Goal: Transaction & Acquisition: Purchase product/service

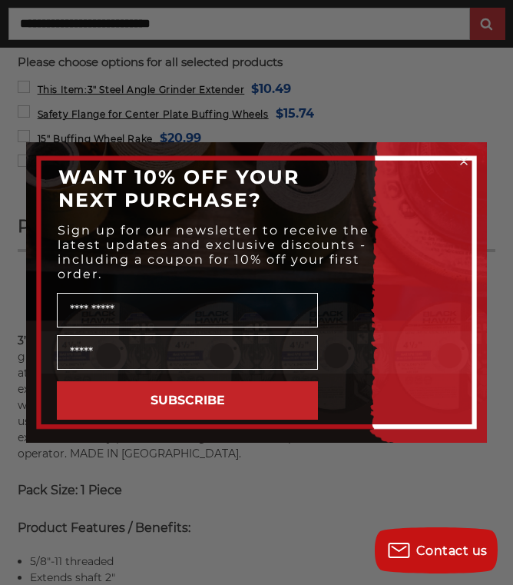
scroll to position [1315, 0]
click at [489, 163] on div "Close dialog WANT 10% OFF YOUR NEXT PURCHASE? Sign up for our newsletter to rec…" at bounding box center [256, 292] width 513 height 585
click at [475, 159] on div "Close dialog WANT 10% OFF YOUR NEXT PURCHASE? Sign up for our newsletter to rec…" at bounding box center [256, 292] width 513 height 585
click at [251, 574] on div "Close dialog WANT 10% OFF YOUR NEXT PURCHASE? Sign up for our newsletter to rec…" at bounding box center [256, 292] width 513 height 585
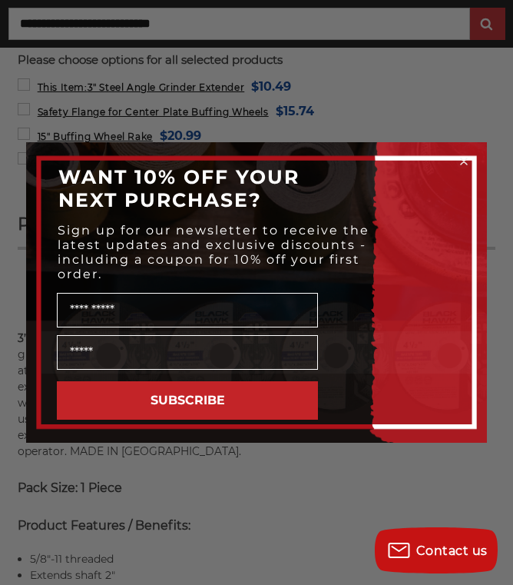
click at [486, 178] on form "WANT 10% OFF YOUR NEXT PURCHASE? Sign up for our newsletter to receive the late…" at bounding box center [256, 292] width 461 height 300
click at [492, 164] on div "Close dialog WANT 10% OFF YOUR NEXT PURCHASE? Sign up for our newsletter to rec…" at bounding box center [256, 292] width 513 height 585
click at [471, 169] on icon "Close dialog" at bounding box center [463, 161] width 15 height 15
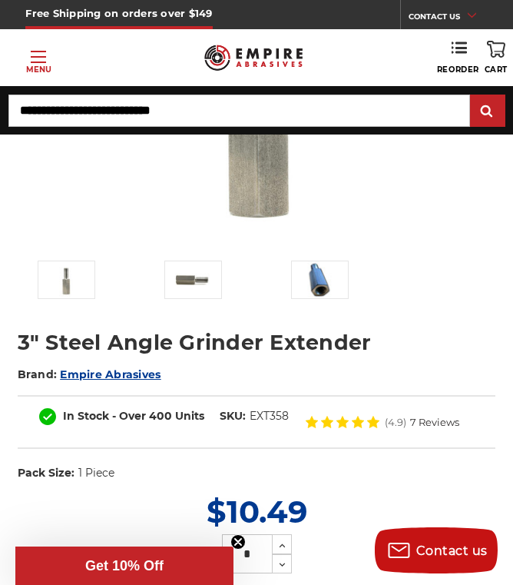
scroll to position [241, 0]
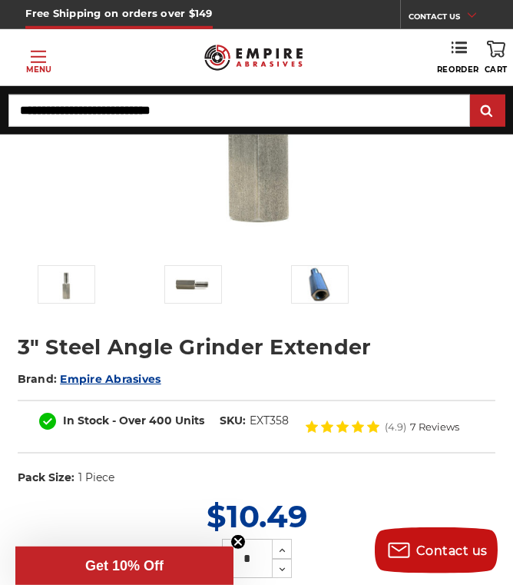
click at [32, 55] on link "Toggle menu Menu" at bounding box center [38, 57] width 77 height 35
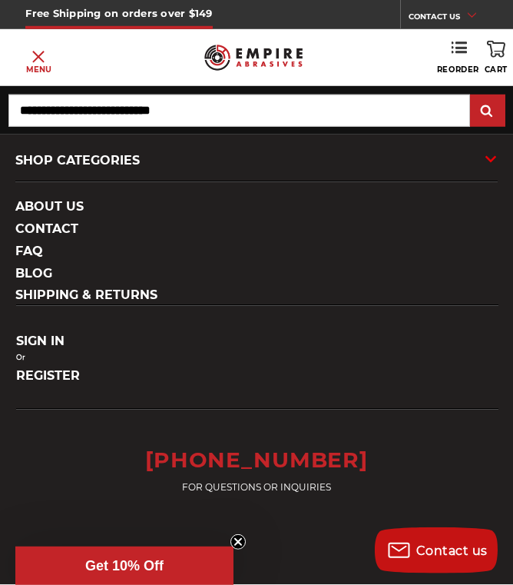
click at [135, 158] on div "SHOP CATEGORIES" at bounding box center [256, 160] width 482 height 41
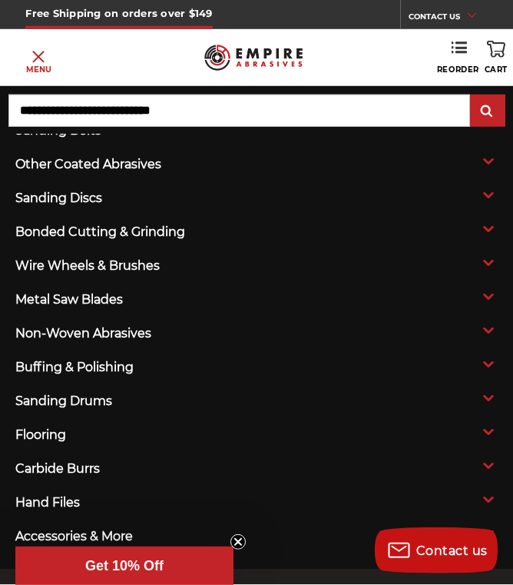
scroll to position [76, 0]
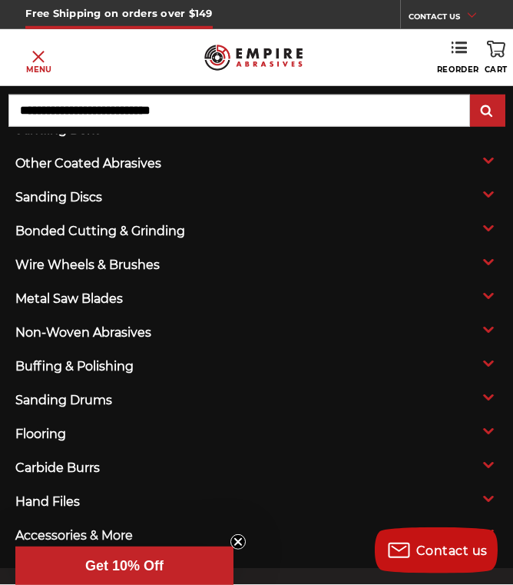
click at [128, 366] on span "buffing & polishing" at bounding box center [208, 366] width 386 height 23
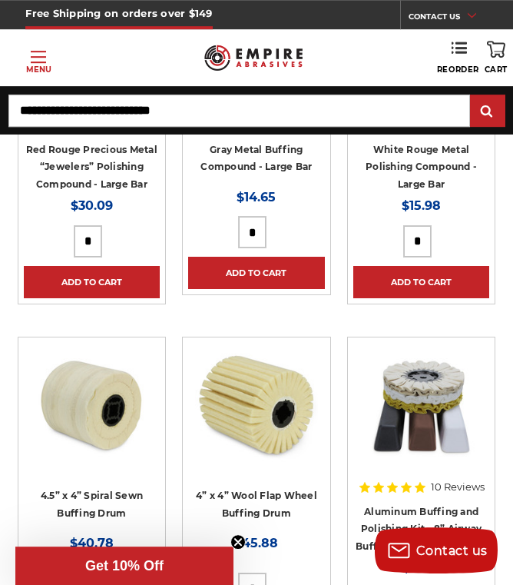
scroll to position [6622, 0]
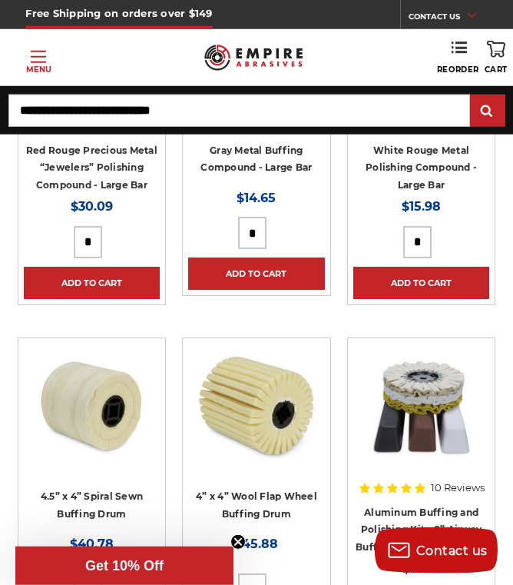
click at [114, 490] on link "4.5” x 4” Spiral Sewn Buffing Drum" at bounding box center [92, 504] width 102 height 29
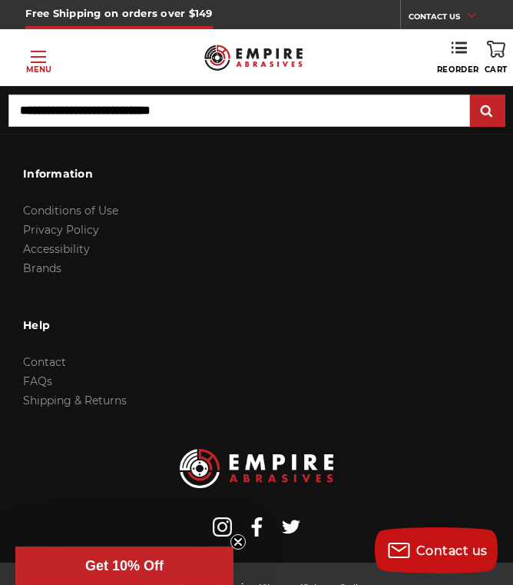
click at [39, 56] on span "Toggle menu" at bounding box center [38, 57] width 15 height 2
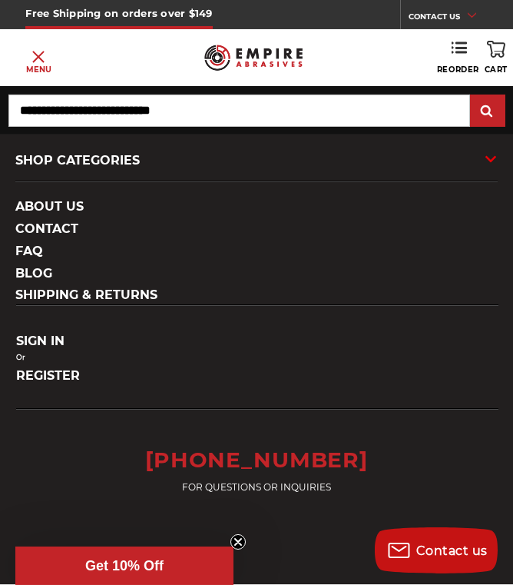
click at [95, 141] on div "SHOP CATEGORIES" at bounding box center [256, 160] width 482 height 41
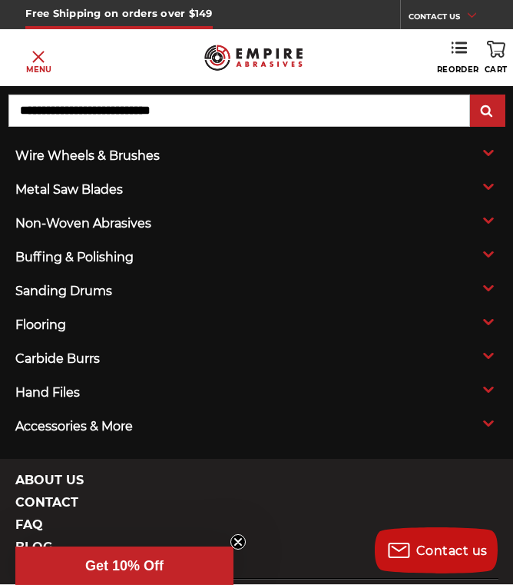
scroll to position [186, 0]
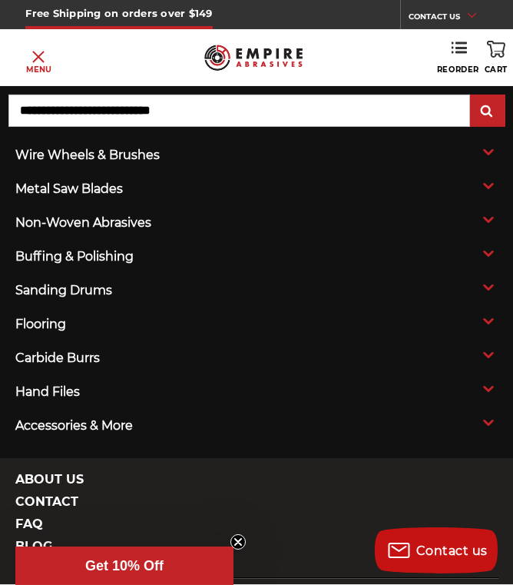
click at [138, 424] on span "accessories & more" at bounding box center [208, 425] width 386 height 23
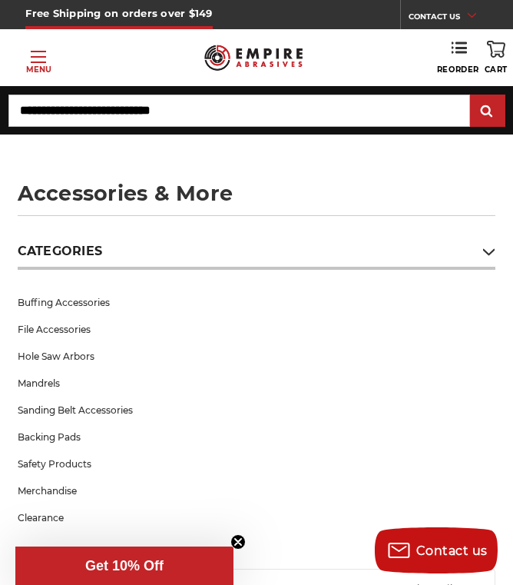
scroll to position [43, 0]
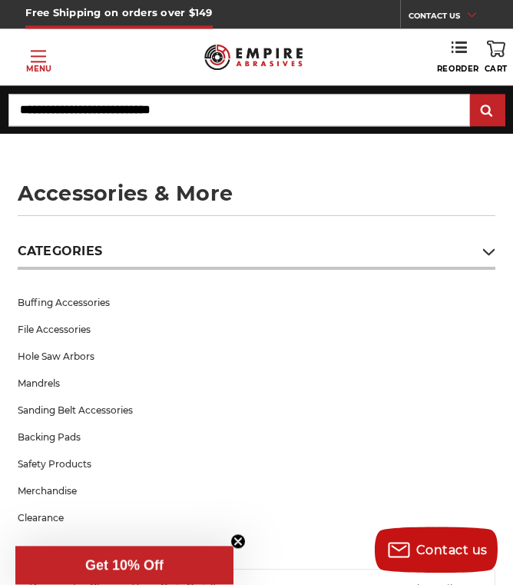
click at [83, 302] on link "Buffing Accessories" at bounding box center [257, 303] width 479 height 27
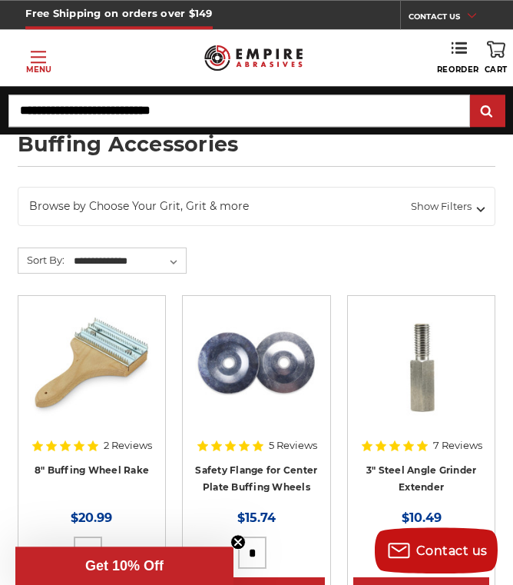
scroll to position [91, 0]
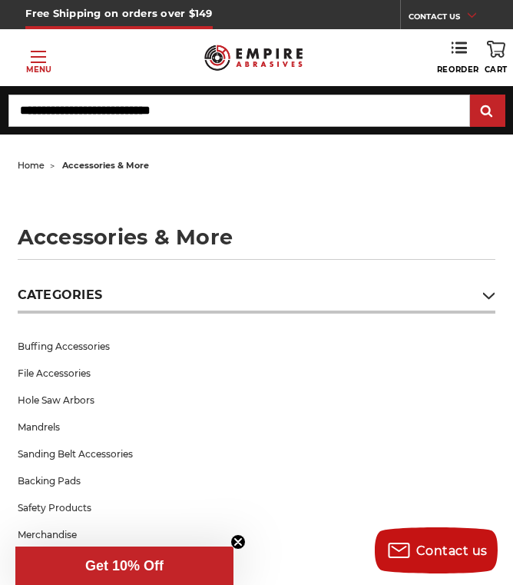
click at [84, 340] on link "Buffing Accessories" at bounding box center [257, 346] width 479 height 27
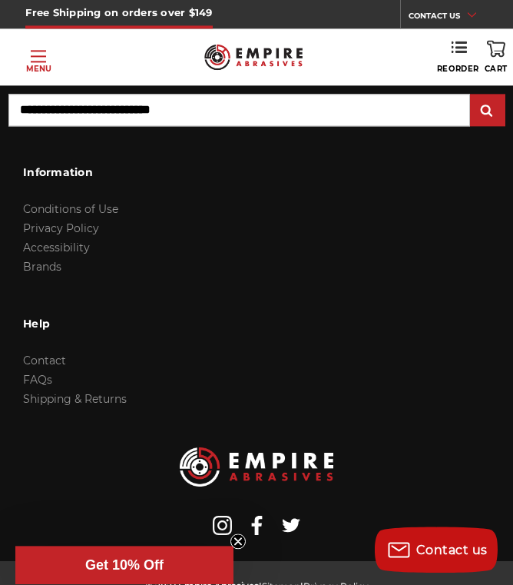
click at [41, 66] on p "Menu" at bounding box center [38, 70] width 25 height 12
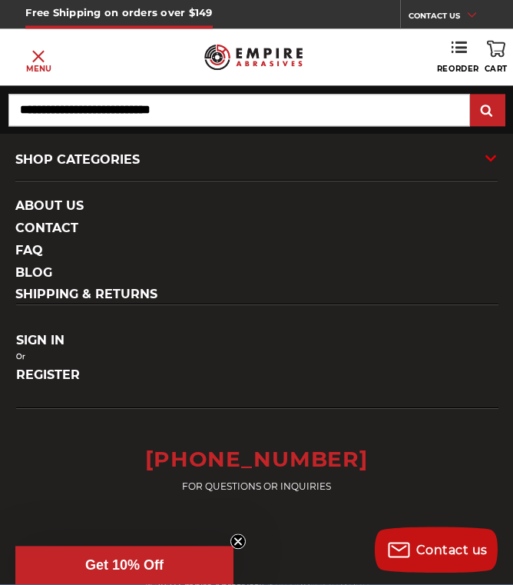
click at [115, 159] on div "SHOP CATEGORIES" at bounding box center [256, 160] width 482 height 41
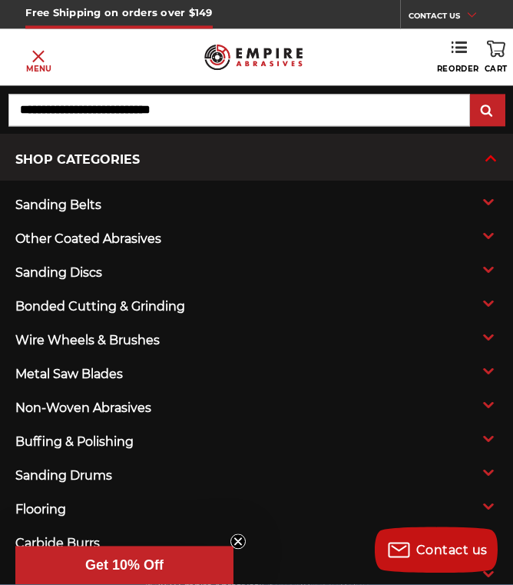
click at [131, 405] on span "non-woven abrasives" at bounding box center [208, 408] width 386 height 23
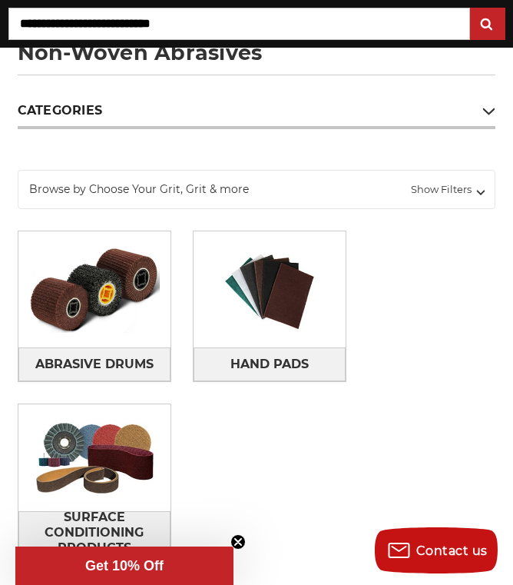
click at [81, 360] on span "Abrasive Drums" at bounding box center [94, 364] width 118 height 26
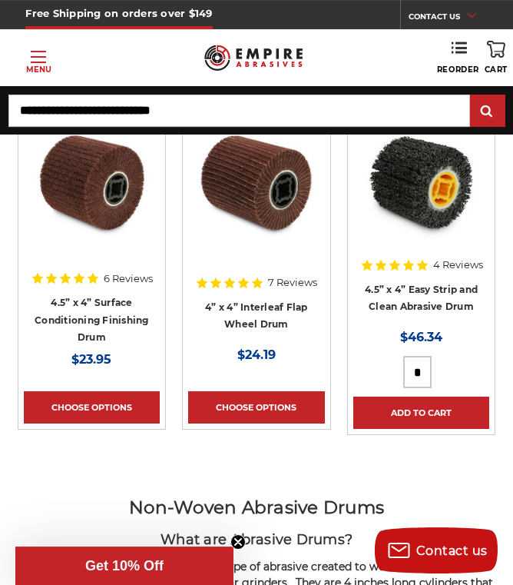
scroll to position [260, 0]
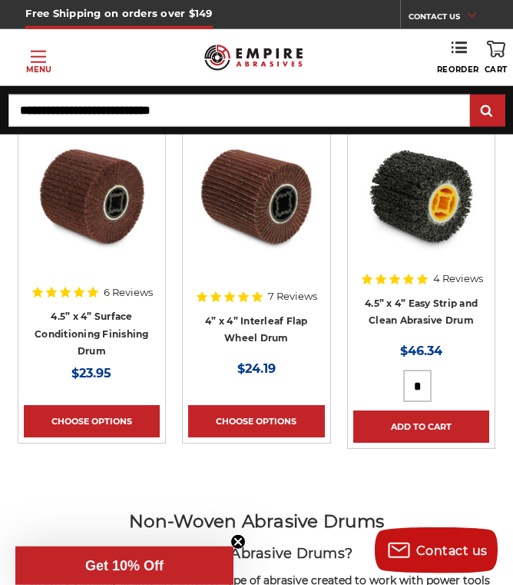
click at [90, 316] on link "4.5” x 4” Surface Conditioning Finishing Drum" at bounding box center [92, 333] width 114 height 46
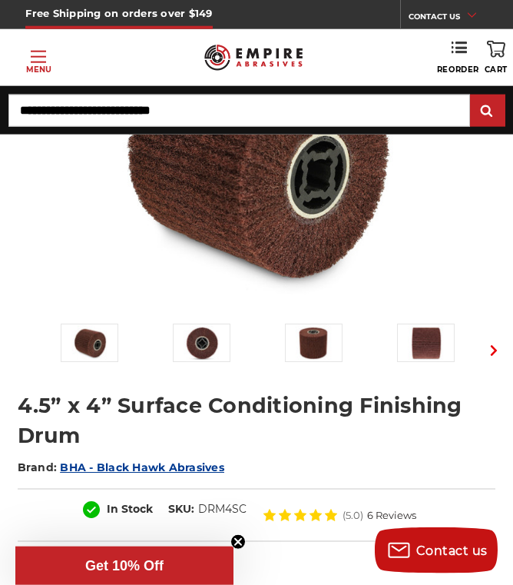
scroll to position [164, 0]
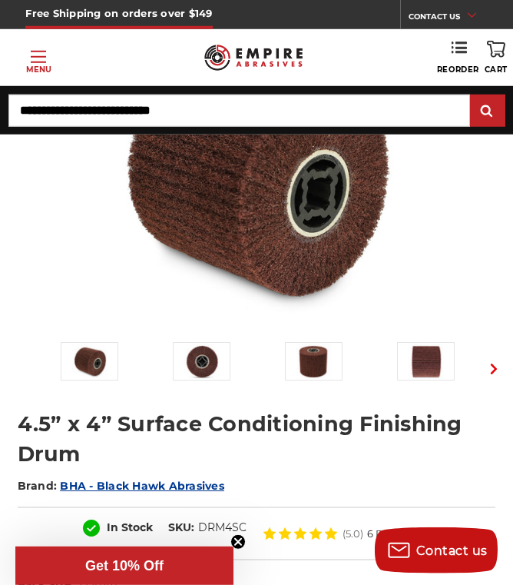
click at [479, 375] on button "Next" at bounding box center [493, 368] width 33 height 37
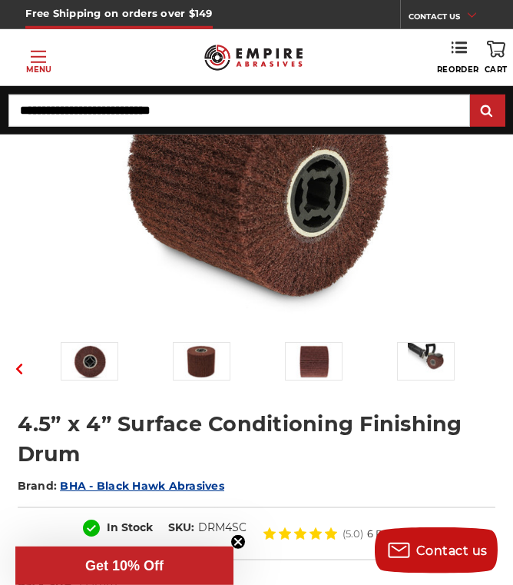
click at [489, 349] on ul "Previous Next" at bounding box center [257, 363] width 508 height 43
click at [427, 360] on img at bounding box center [426, 361] width 37 height 37
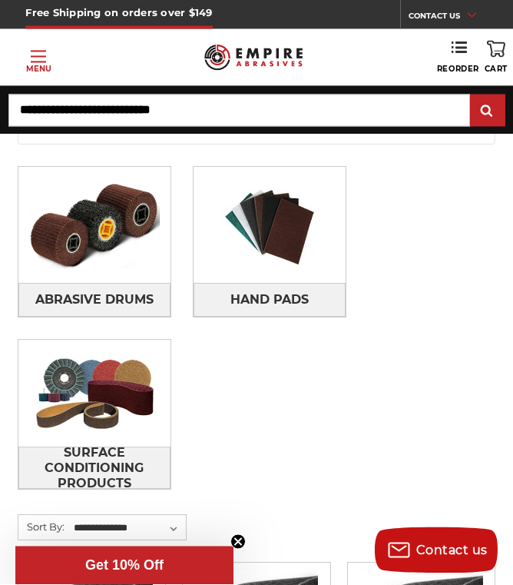
click at [92, 465] on span "Surface Conditioning Products" at bounding box center [94, 468] width 151 height 57
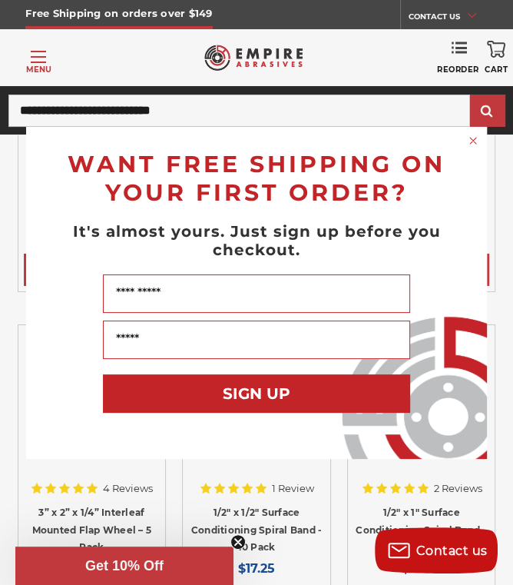
scroll to position [2506, 0]
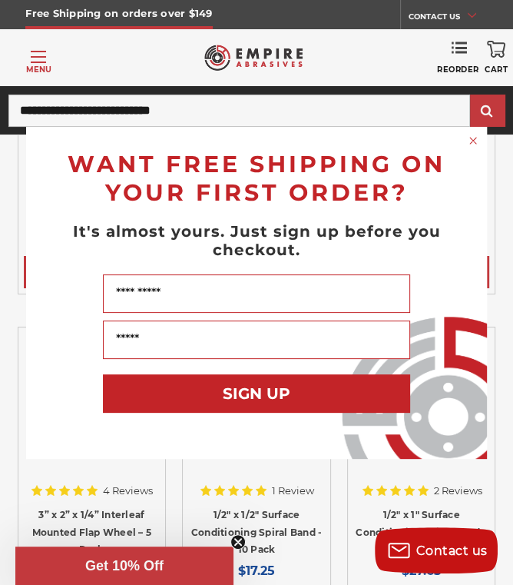
click at [475, 134] on circle "Close dialog" at bounding box center [473, 140] width 15 height 15
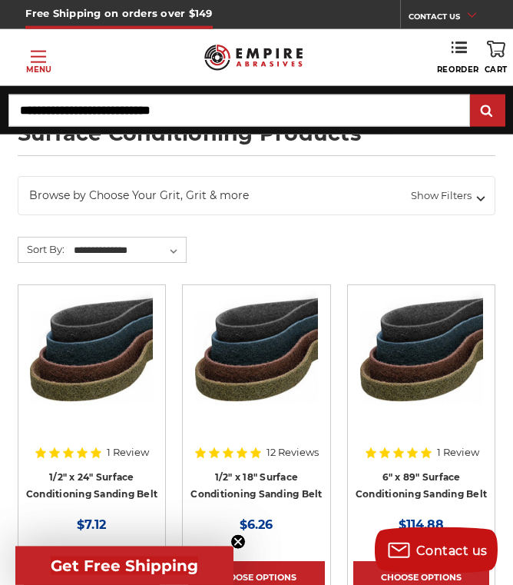
scroll to position [0, 0]
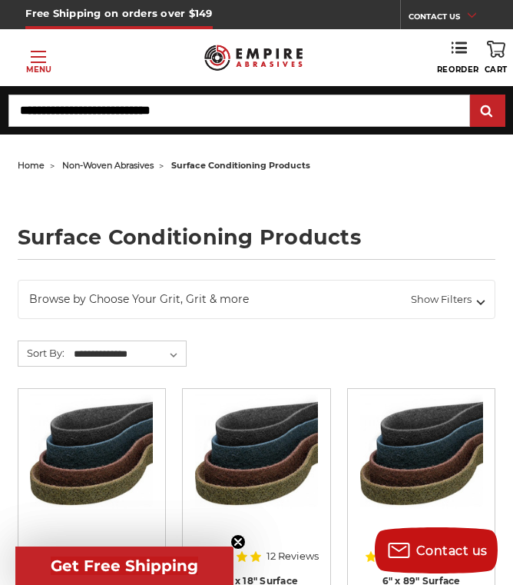
click at [31, 57] on span "Toggle menu" at bounding box center [38, 57] width 15 height 2
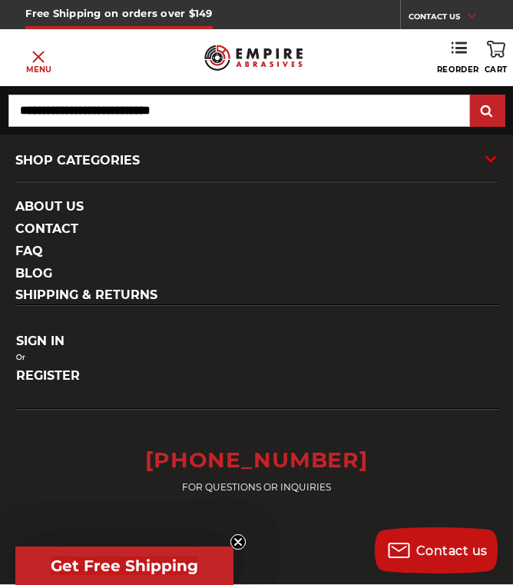
click at [100, 162] on div "SHOP CATEGORIES" at bounding box center [256, 160] width 482 height 41
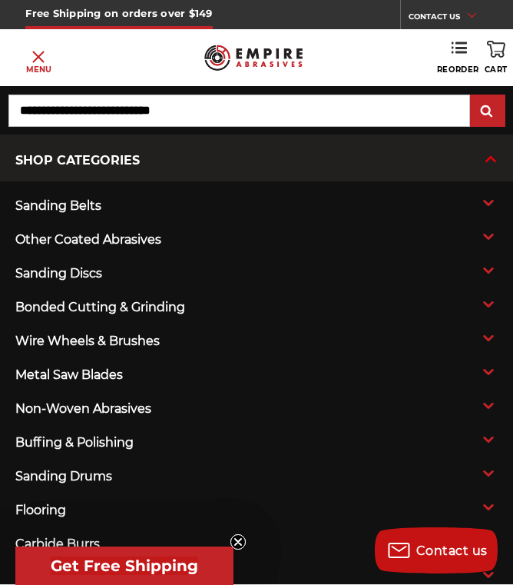
click at [108, 448] on span "buffing & polishing" at bounding box center [208, 442] width 386 height 23
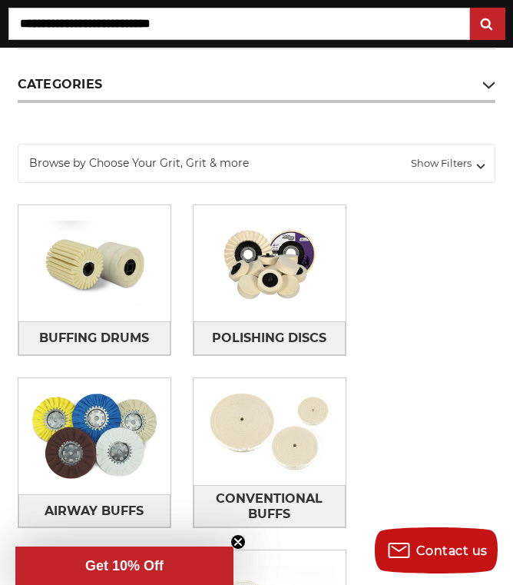
click at [267, 290] on img at bounding box center [270, 264] width 152 height 108
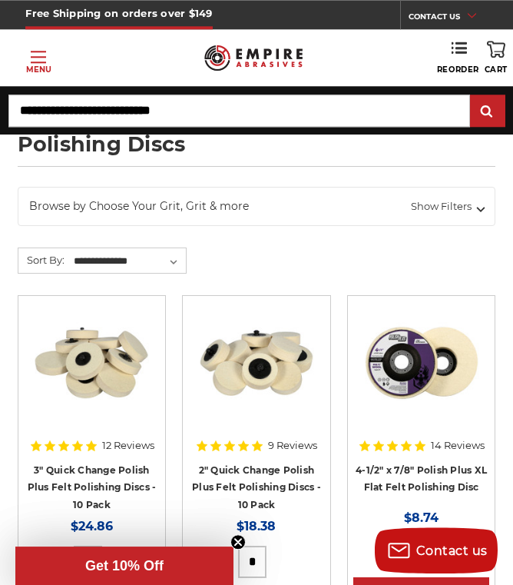
scroll to position [92, 0]
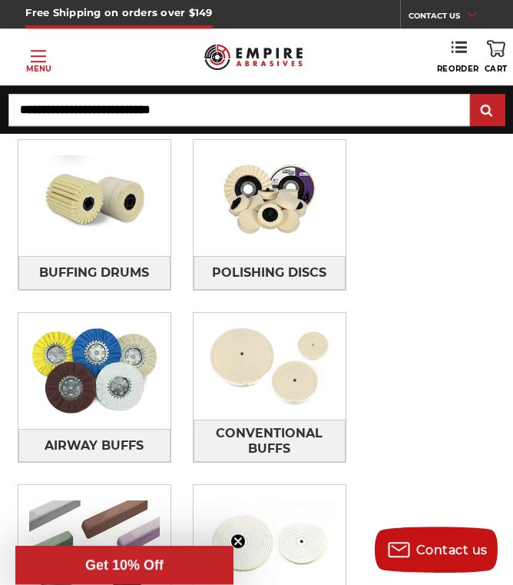
click at [81, 273] on span "Buffing Drums" at bounding box center [94, 273] width 110 height 26
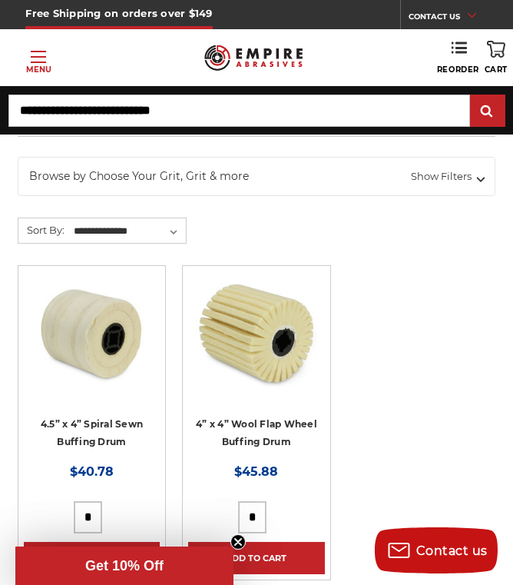
scroll to position [102, 0]
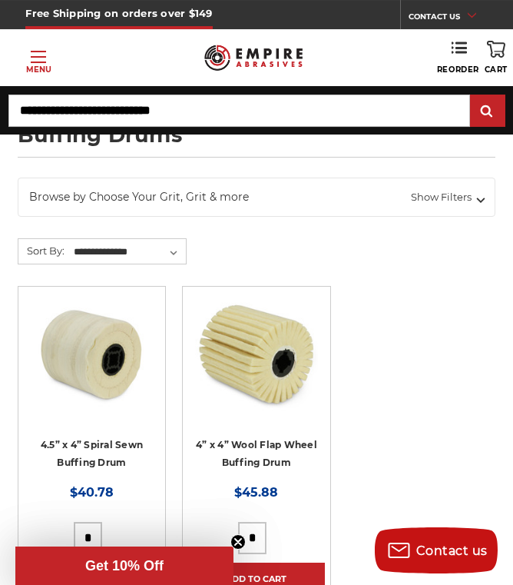
click at [246, 110] on input "Search" at bounding box center [239, 110] width 462 height 32
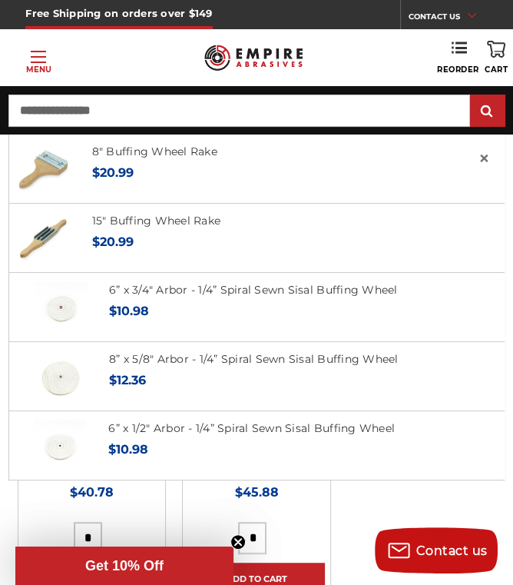
type input "**********"
click at [487, 111] on input "submit" at bounding box center [487, 111] width 31 height 31
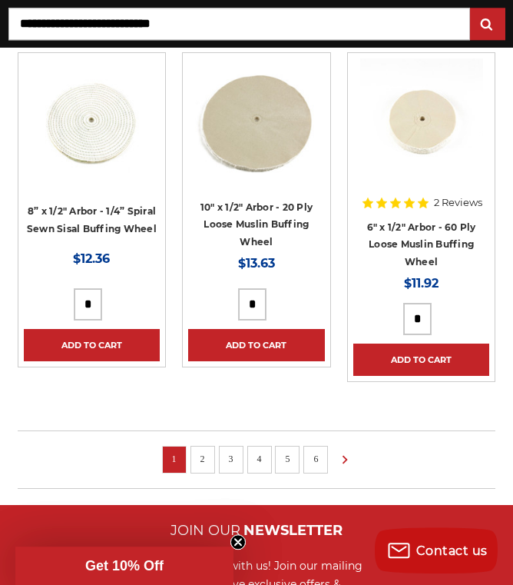
scroll to position [1468, 0]
click at [343, 460] on use at bounding box center [345, 459] width 5 height 8
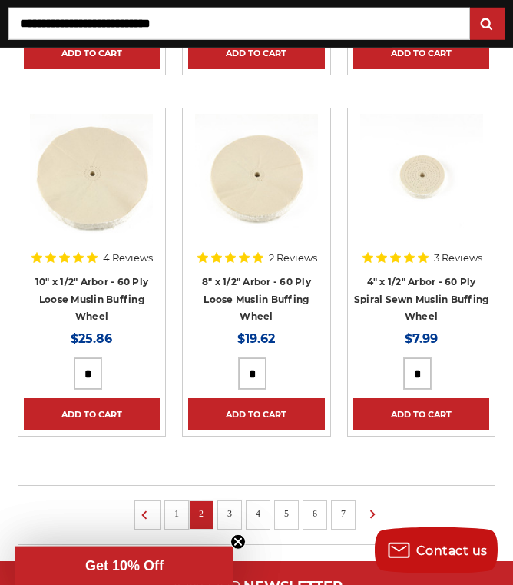
scroll to position [1441, 0]
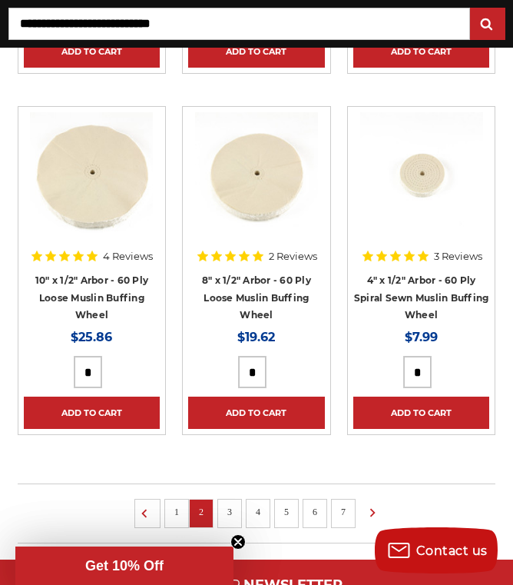
click at [370, 506] on icon at bounding box center [372, 512] width 18 height 17
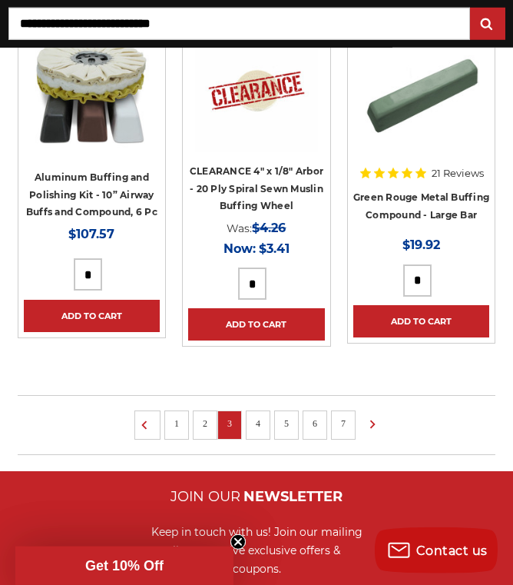
click at [375, 422] on use at bounding box center [372, 424] width 5 height 8
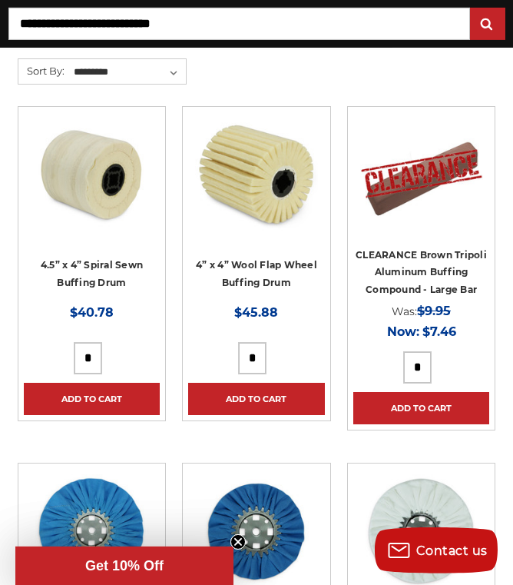
scroll to position [356, 0]
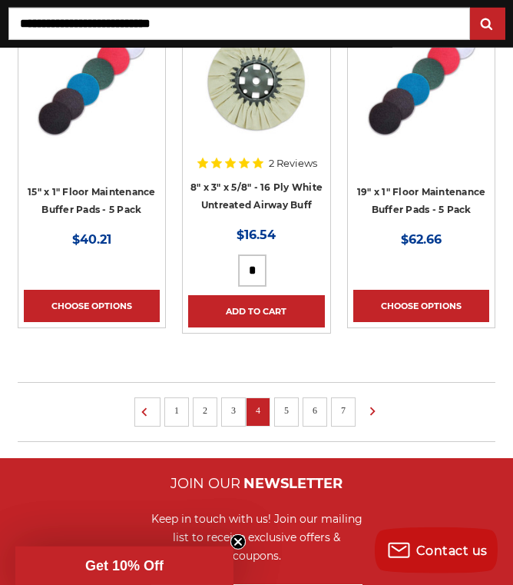
click at [375, 419] on icon at bounding box center [372, 410] width 18 height 17
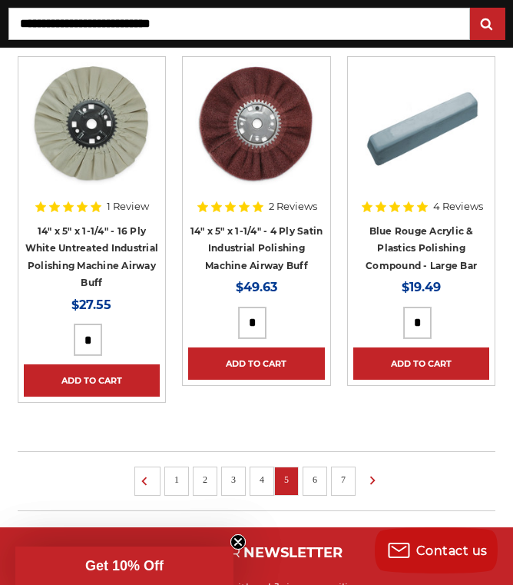
scroll to position [1495, 0]
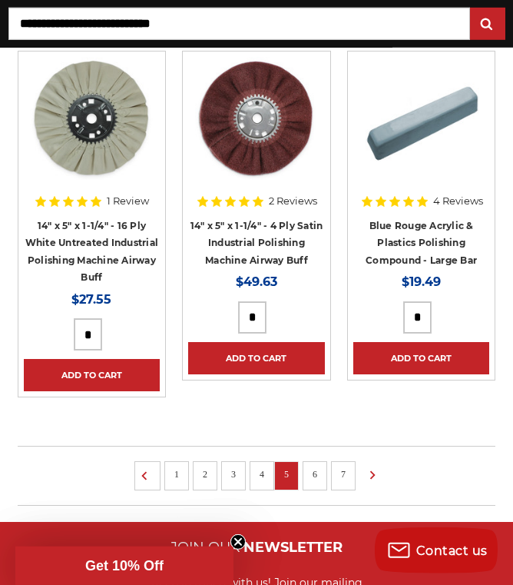
click at [320, 479] on link "6" at bounding box center [314, 473] width 15 height 17
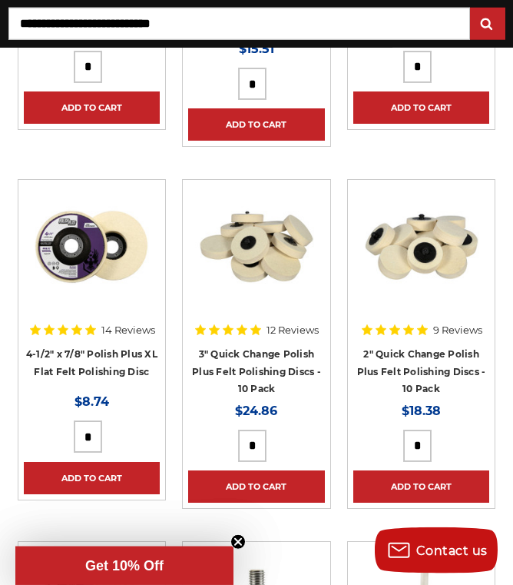
scroll to position [662, 0]
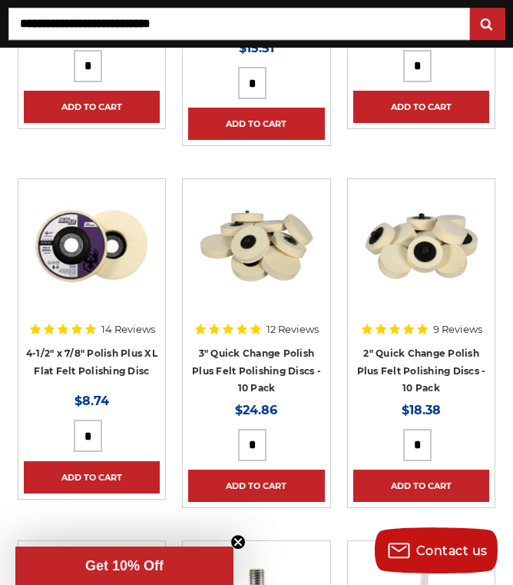
click at [265, 368] on link "3" Quick Change Polish Plus Felt Polishing Discs - 10 Pack" at bounding box center [256, 370] width 129 height 46
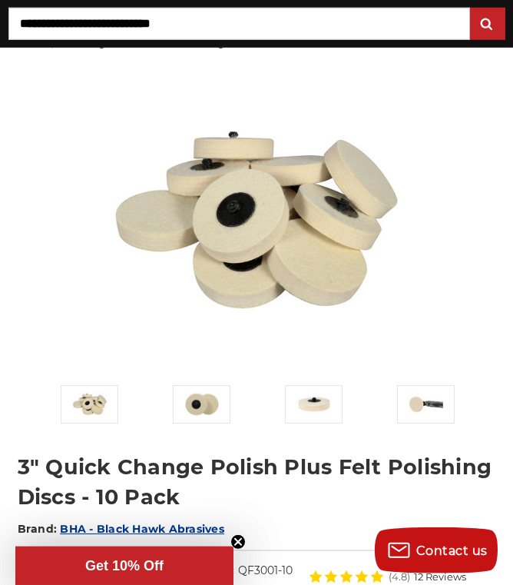
scroll to position [144, 0]
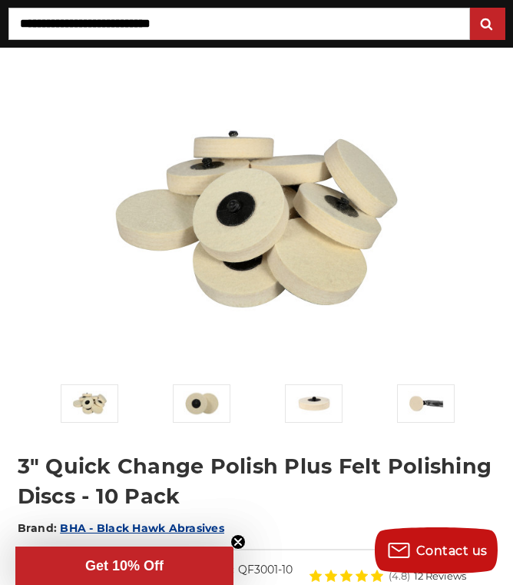
click at [184, 406] on img at bounding box center [202, 403] width 37 height 37
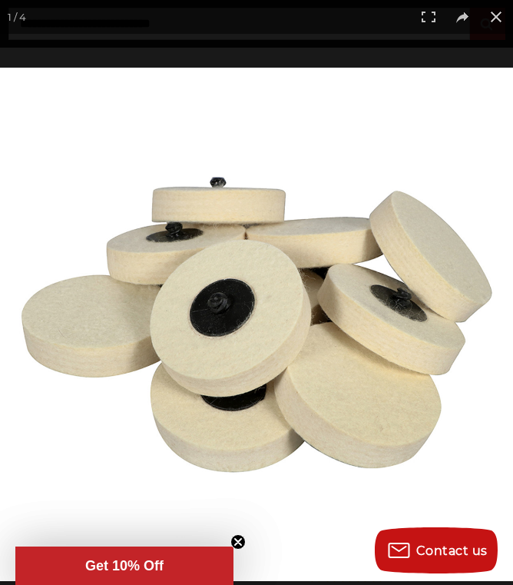
click at [492, 30] on button at bounding box center [496, 17] width 34 height 34
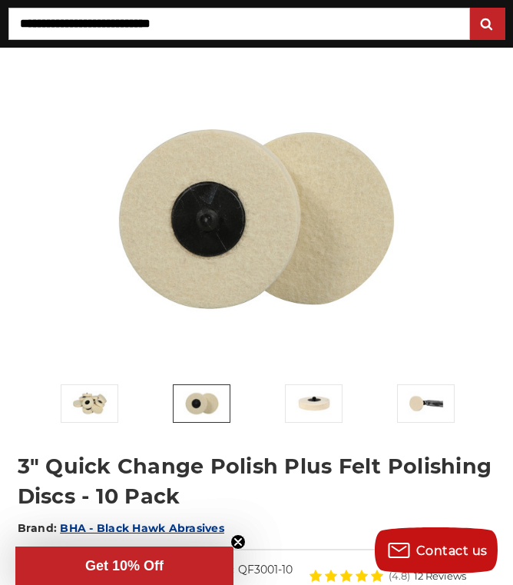
click at [139, 26] on input "Search" at bounding box center [239, 24] width 462 height 32
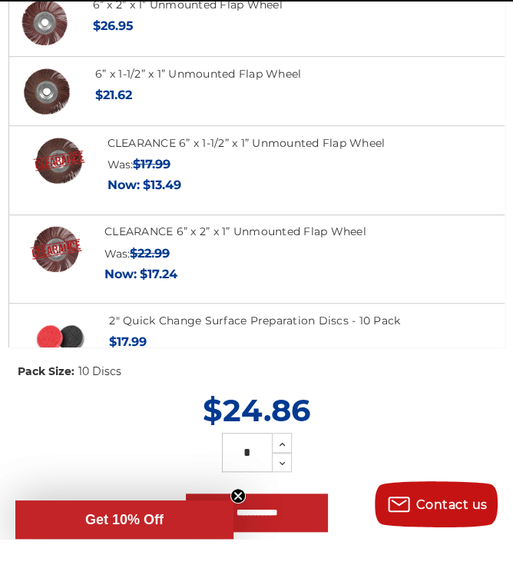
scroll to position [354, 0]
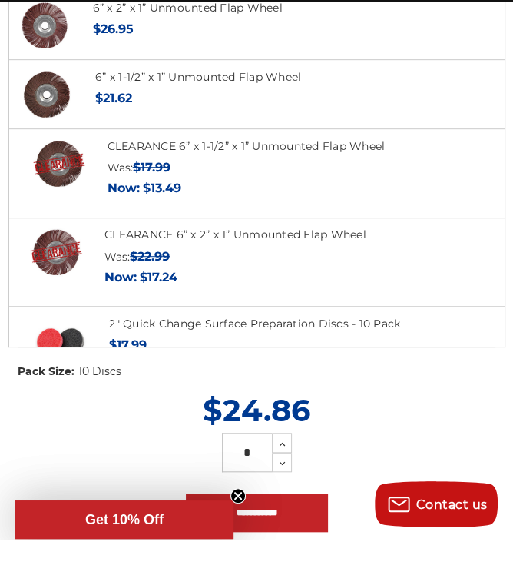
type input "**********"
click at [166, 273] on link "CLEARANCE 6” x 2” x 1” Unmounted Flap Wheel" at bounding box center [235, 280] width 262 height 14
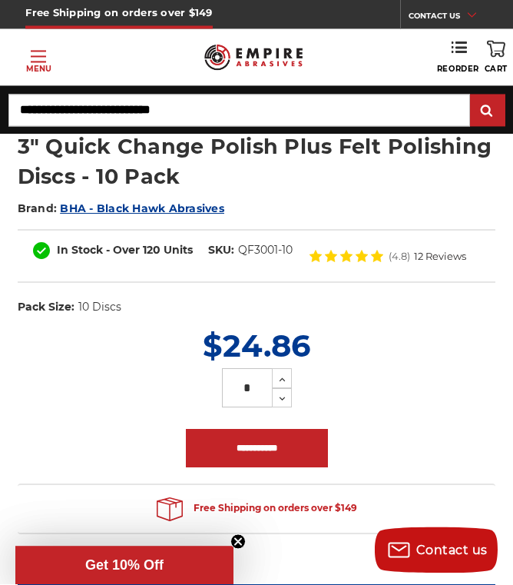
click at [172, 315] on dl "UPC: Pack Size: 10 Discs Size: 3" Tool: Die Grinder Material: Felt stock: 50,80…" at bounding box center [257, 308] width 479 height 32
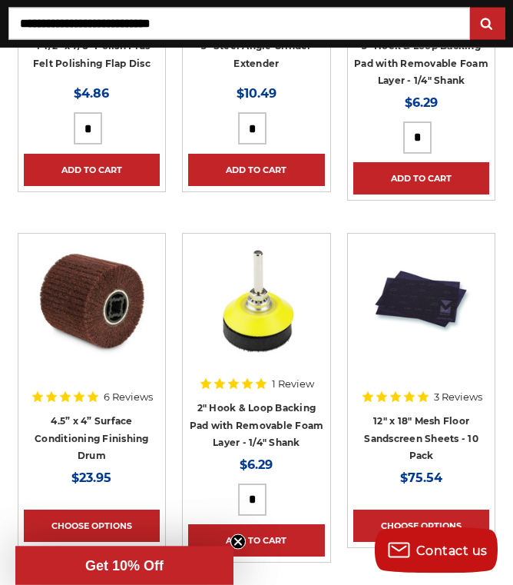
scroll to position [1321, 0]
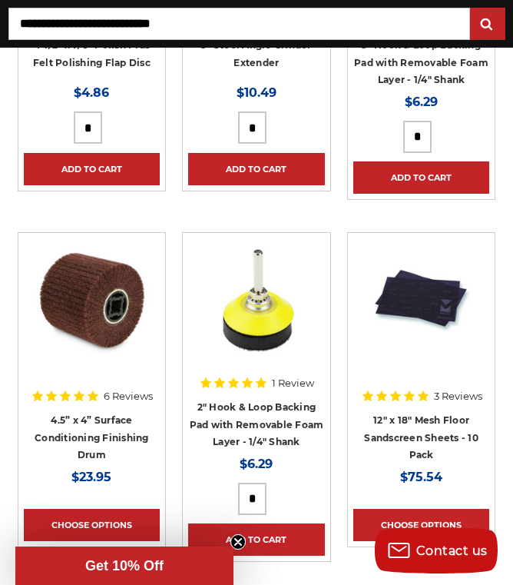
click at [104, 421] on link "4.5” x 4” Surface Conditioning Finishing Drum" at bounding box center [92, 437] width 114 height 46
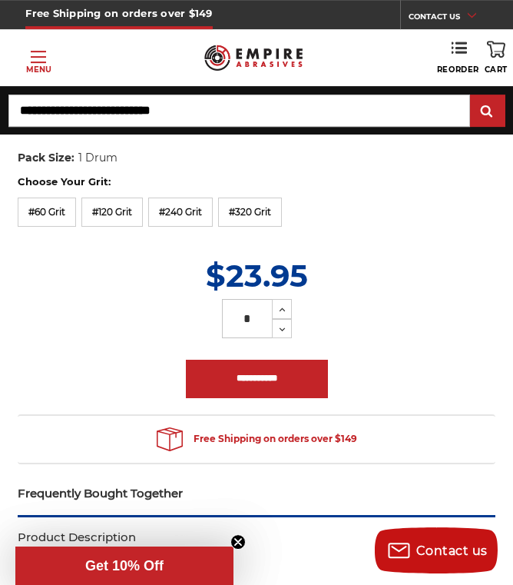
scroll to position [591, 0]
click at [351, 221] on div "Choose Your Grit: #60 Grit #120 Grit #240 Grit #320 Grit" at bounding box center [257, 203] width 479 height 58
click at [344, 217] on div "Choose Your Grit: #60 Grit #120 Grit #240 Grit #320 Grit" at bounding box center [257, 203] width 479 height 58
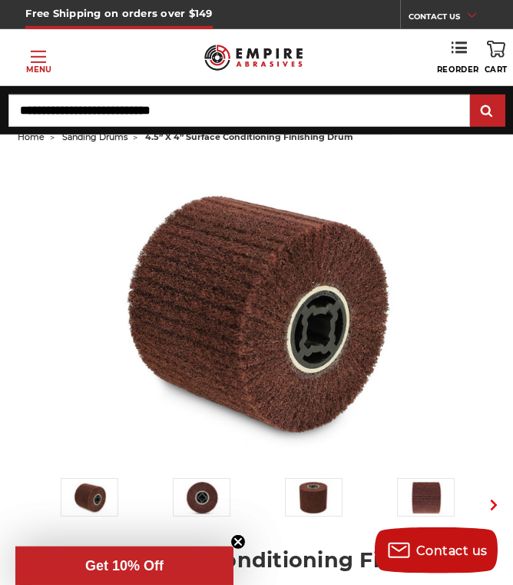
scroll to position [0, 0]
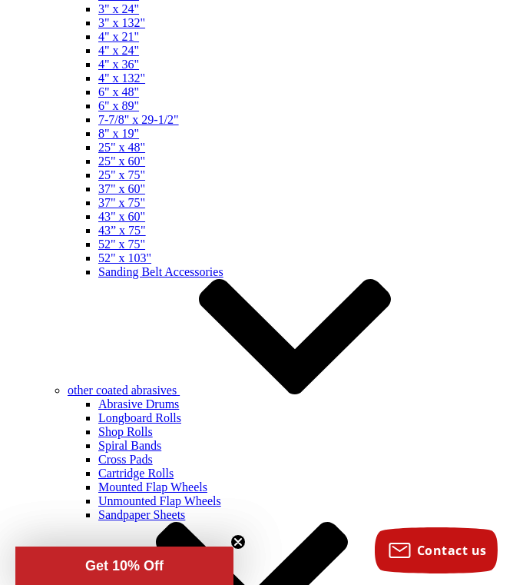
scroll to position [1652, 0]
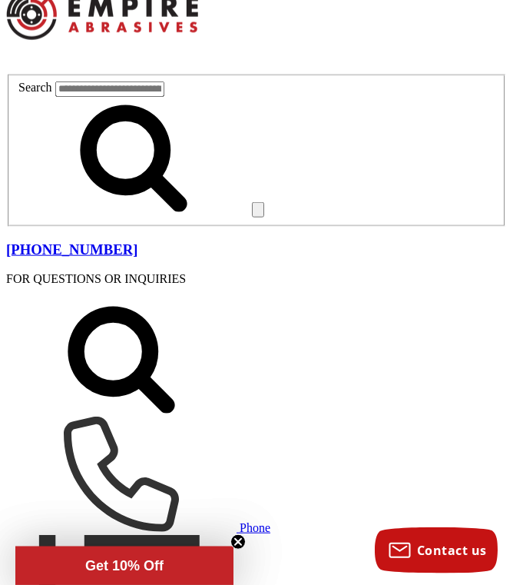
scroll to position [338, 0]
